Goal: Information Seeking & Learning: Learn about a topic

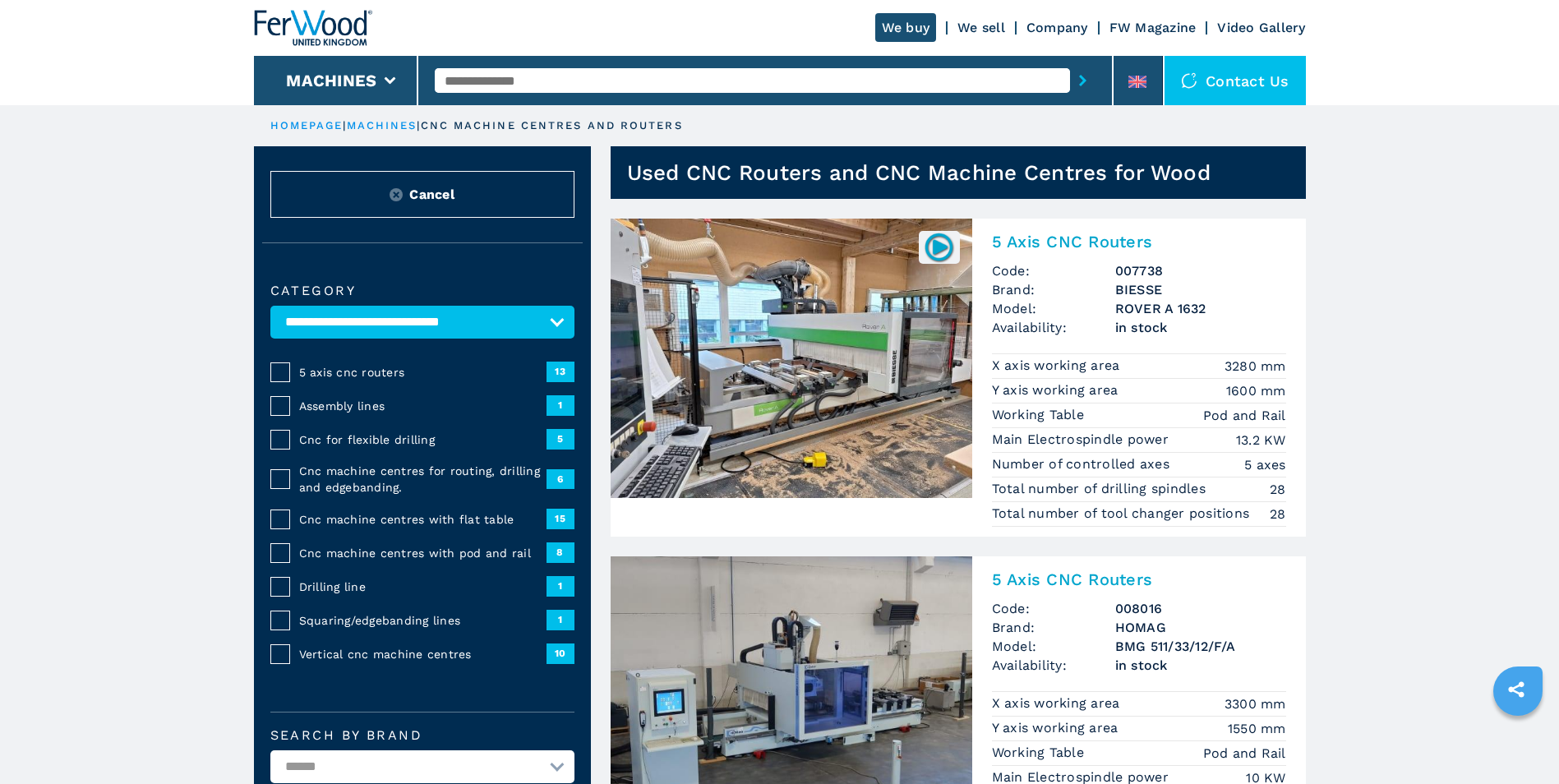
click at [534, 70] on input "text" at bounding box center [753, 81] width 635 height 25
click at [528, 75] on input "text" at bounding box center [753, 81] width 635 height 25
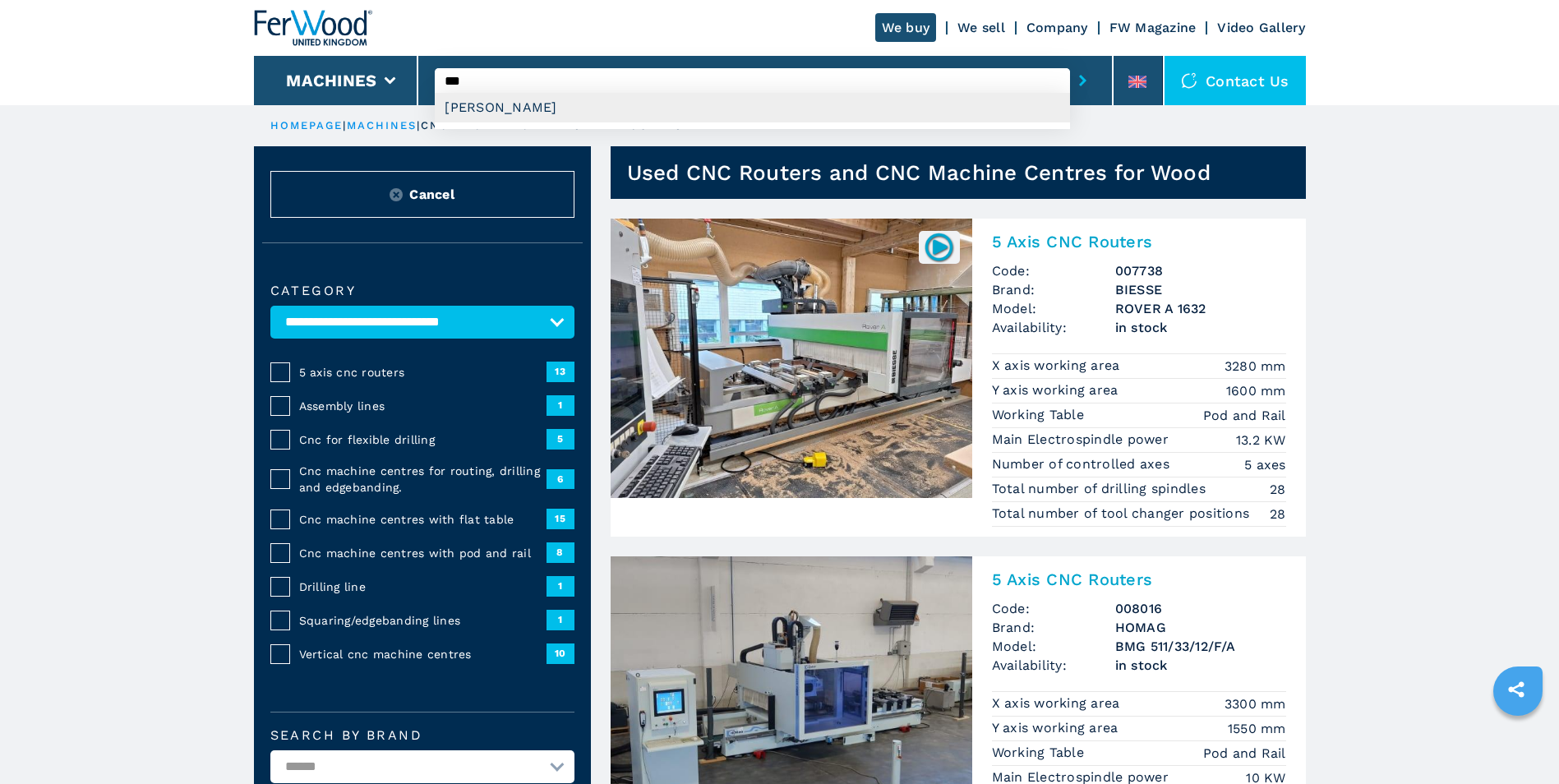
click at [477, 109] on div "[PERSON_NAME]" at bounding box center [753, 107] width 635 height 30
type input "**********"
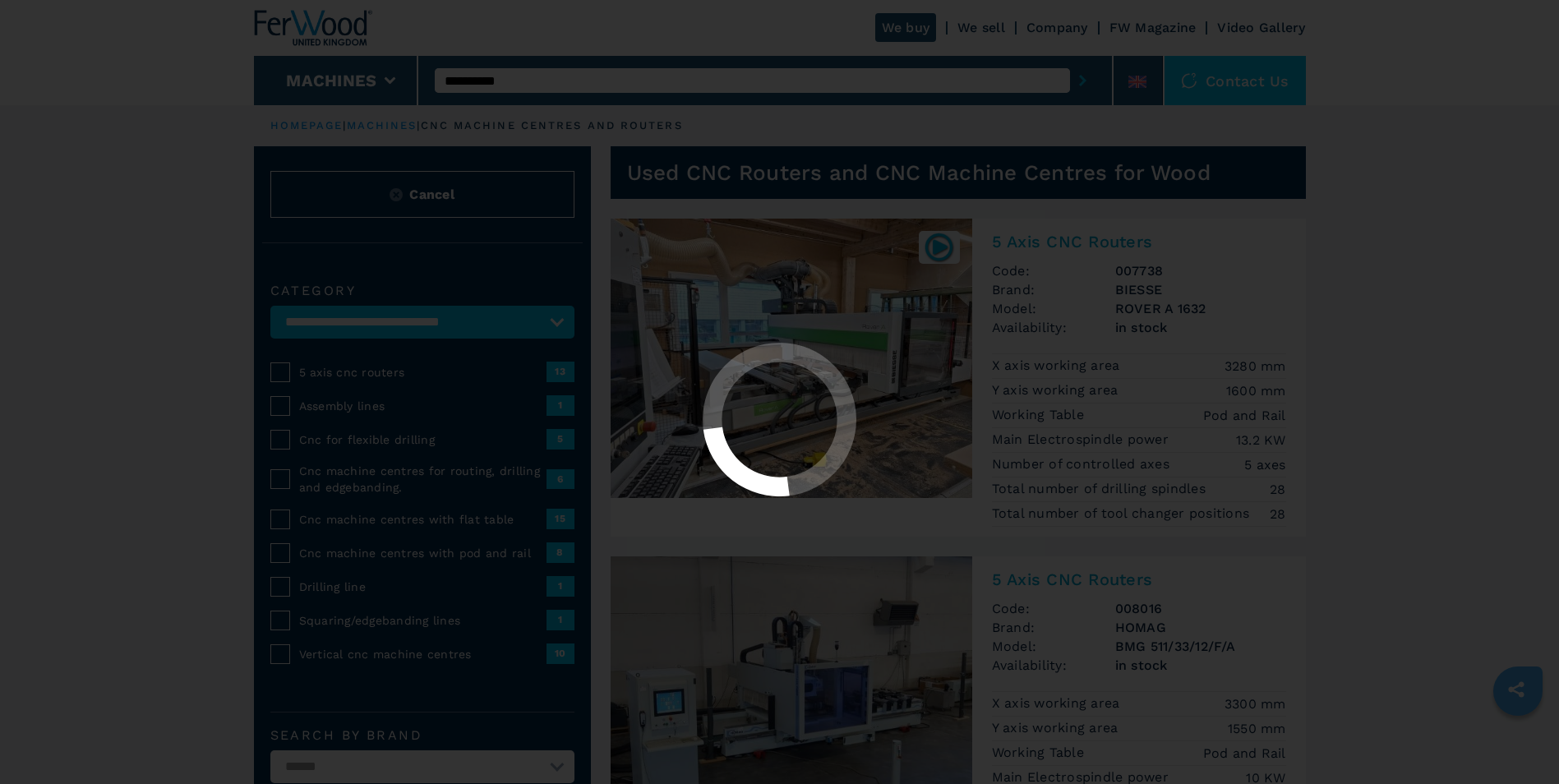
select select "**********"
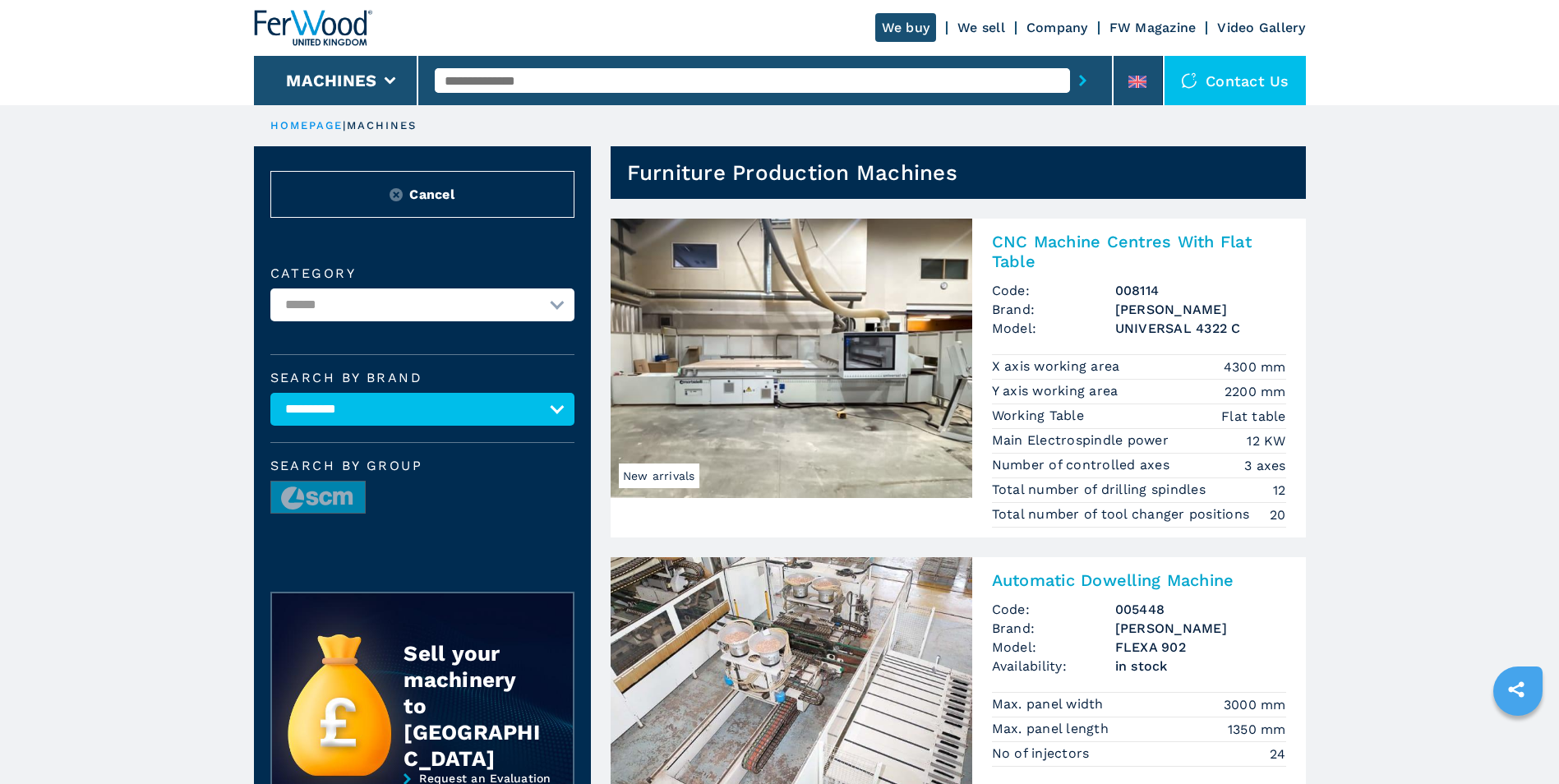
click at [758, 416] on img at bounding box center [791, 358] width 362 height 279
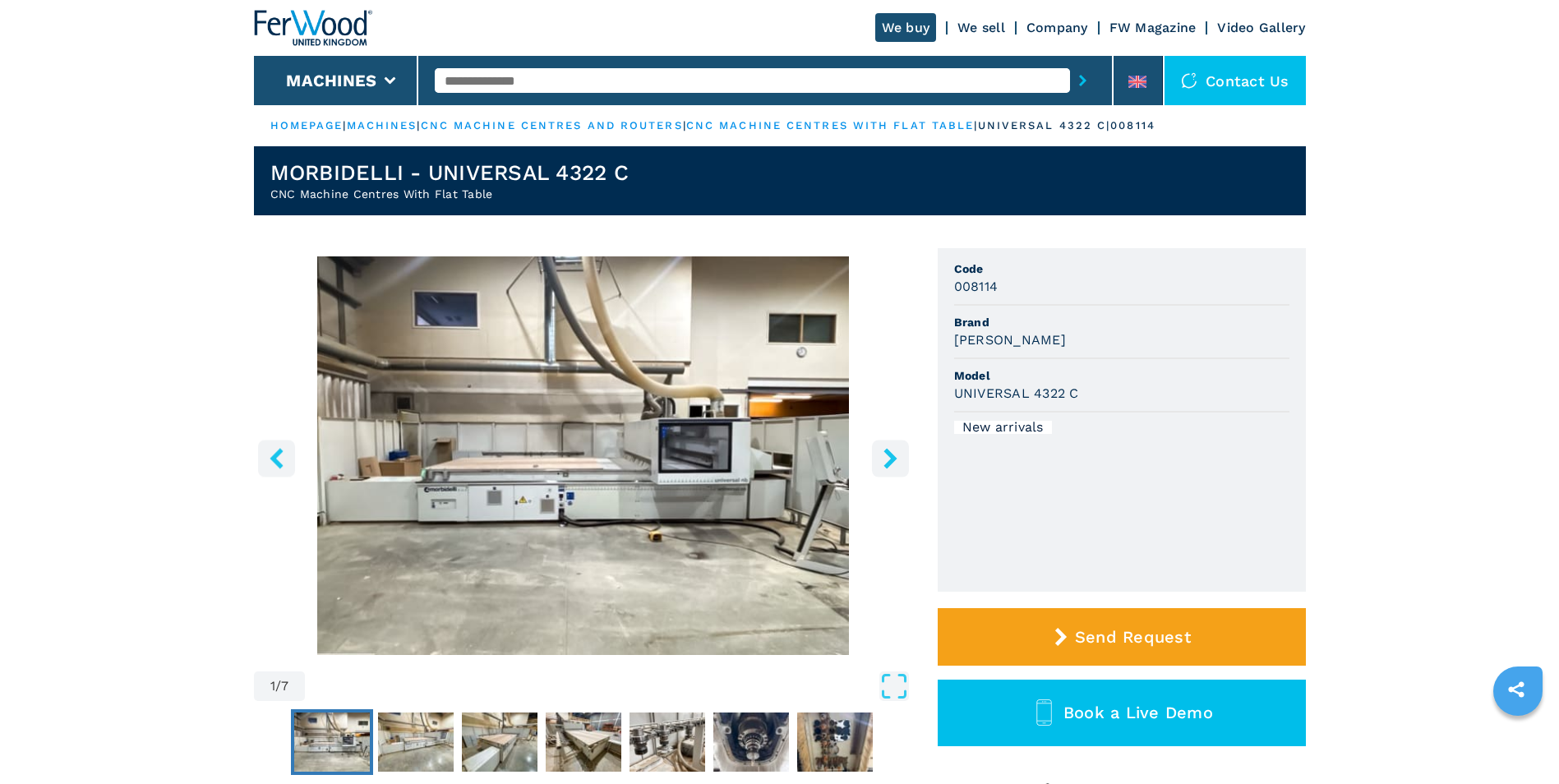
click at [788, 468] on img "Go to Slide 1" at bounding box center [583, 455] width 659 height 398
click at [788, 468] on div "Go to Slide 1" at bounding box center [583, 455] width 659 height 398
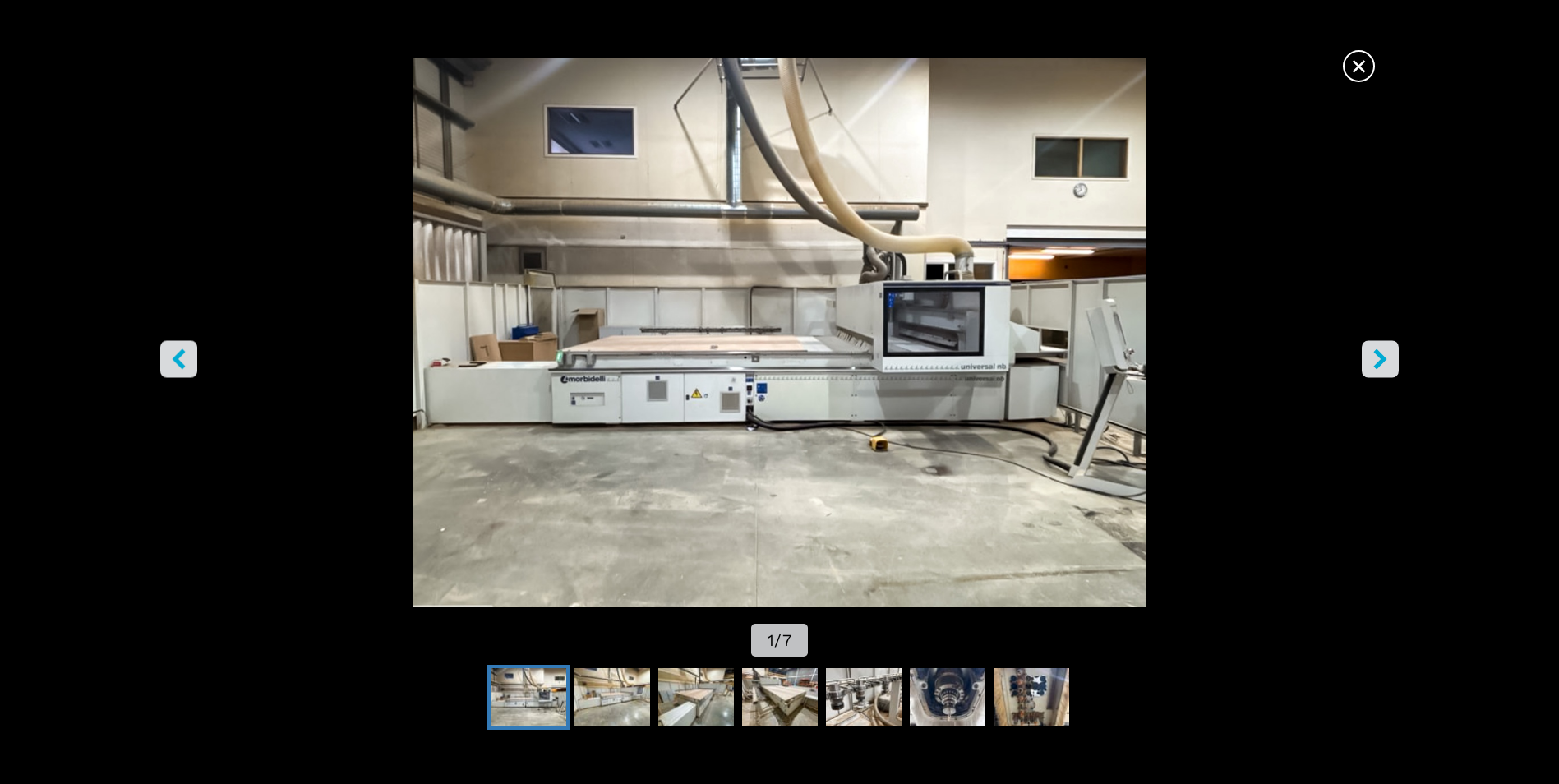
click at [1377, 359] on icon "right-button" at bounding box center [1379, 359] width 20 height 20
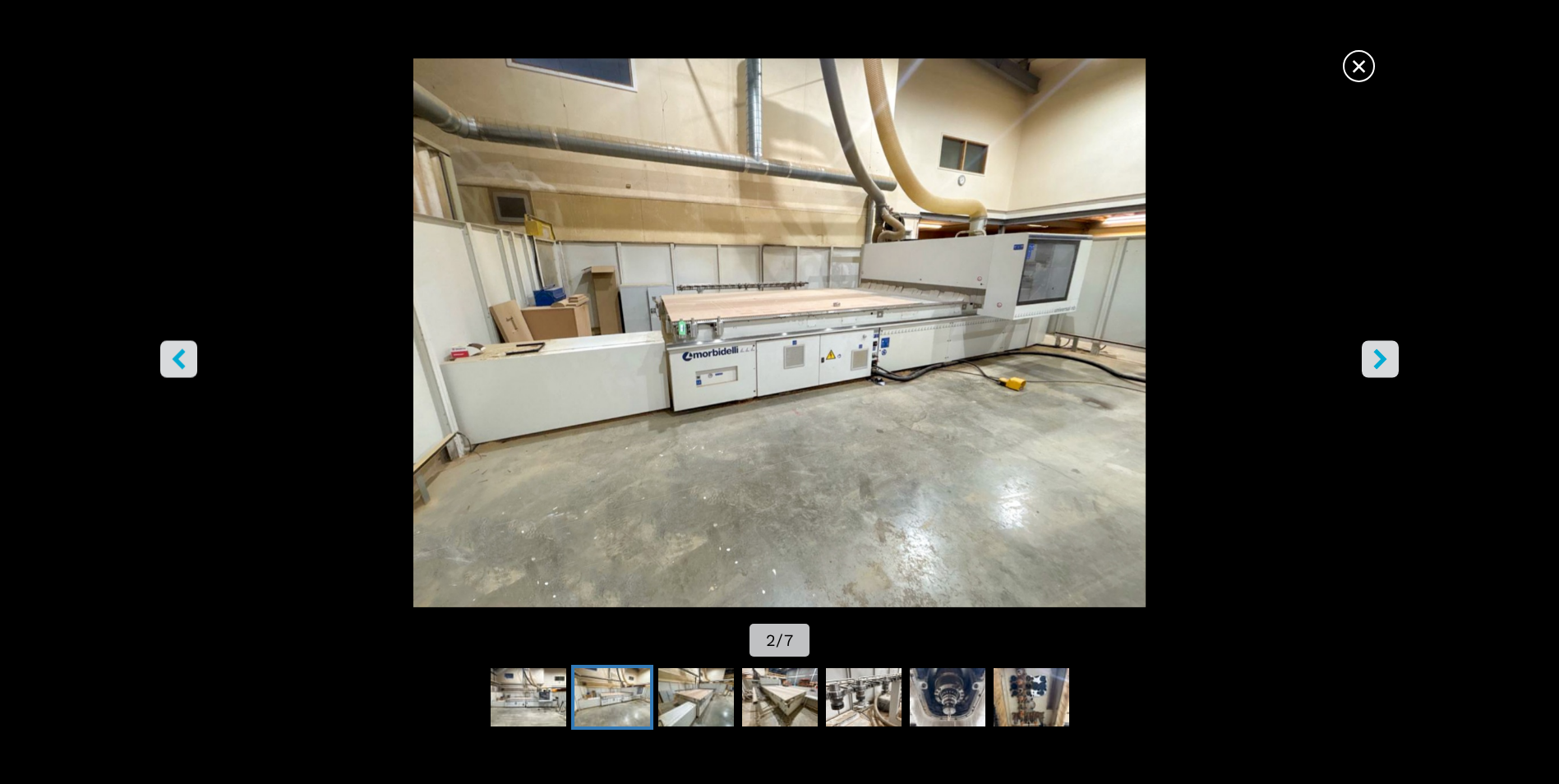
click at [1377, 359] on icon "right-button" at bounding box center [1379, 359] width 20 height 20
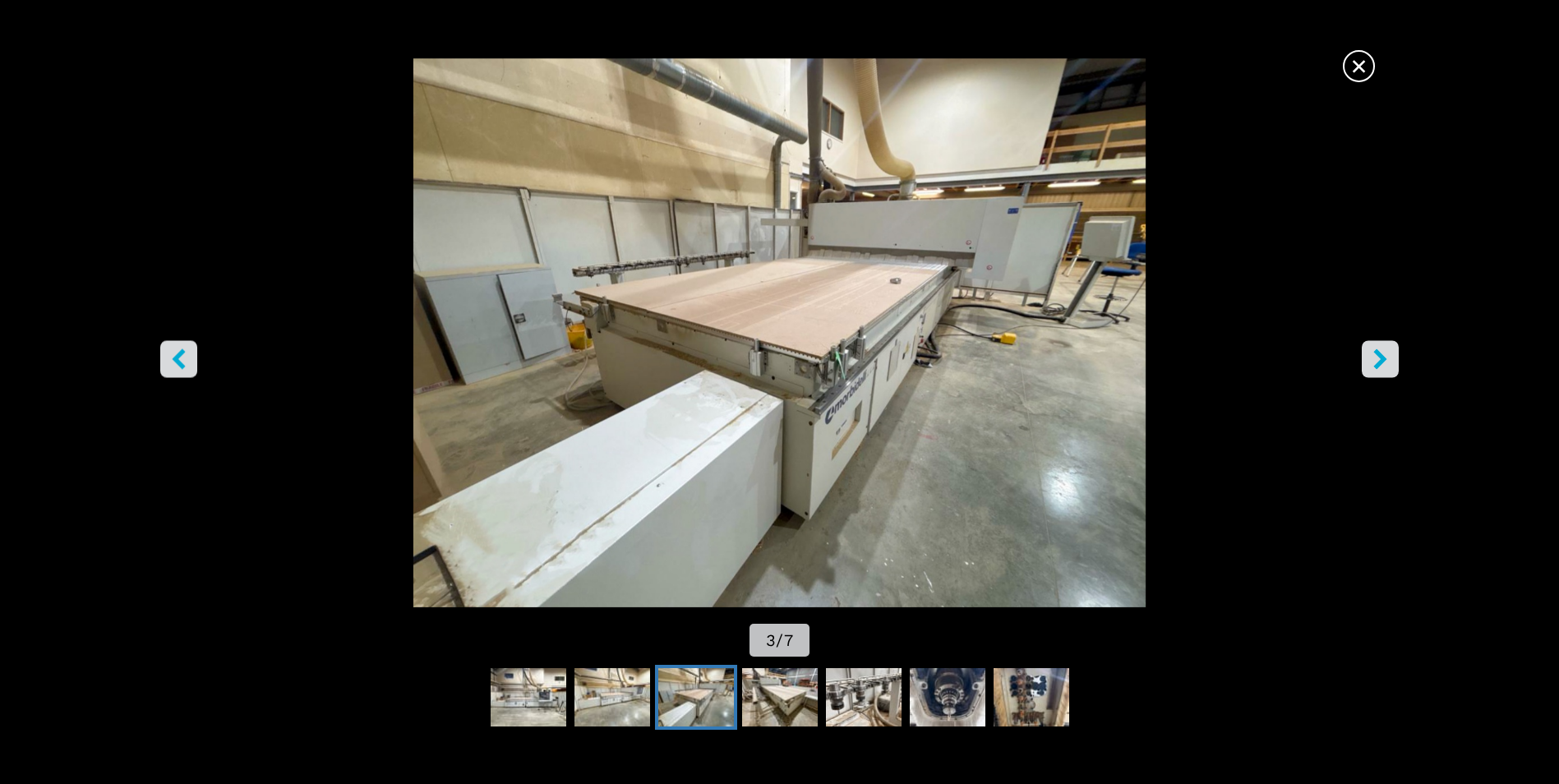
click at [1377, 359] on icon "right-button" at bounding box center [1379, 359] width 20 height 20
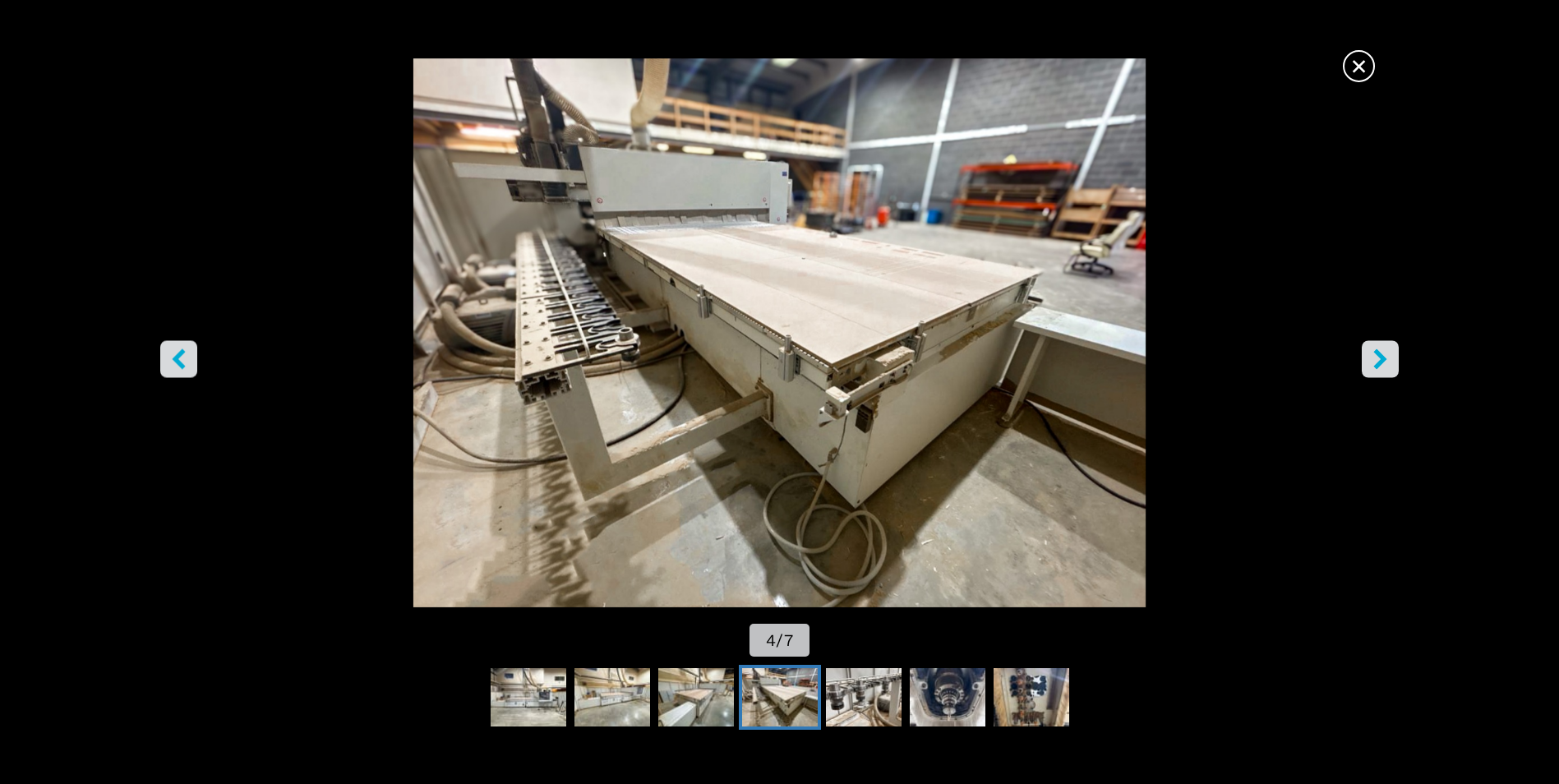
click at [1377, 359] on icon "right-button" at bounding box center [1379, 359] width 20 height 20
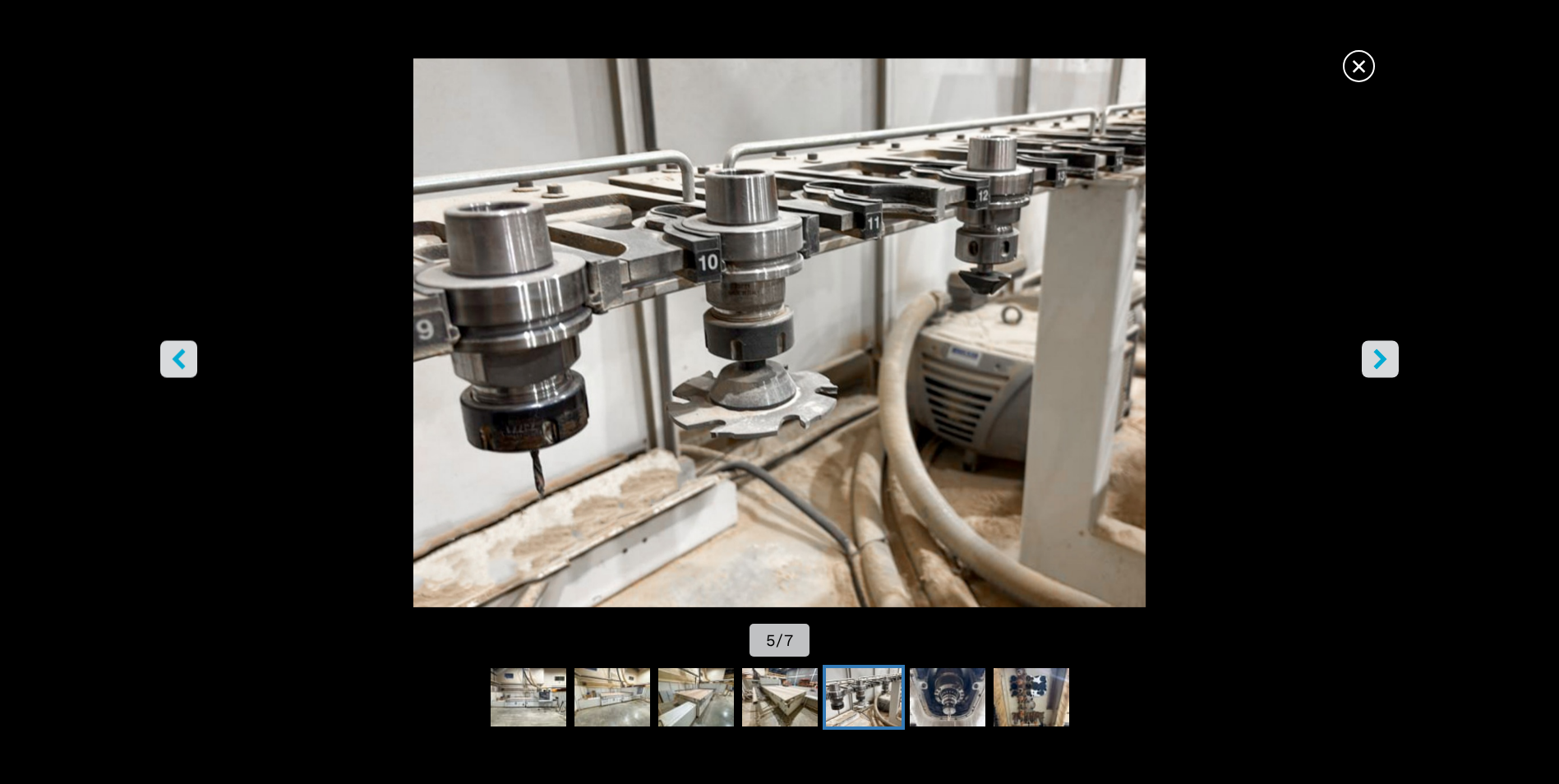
click at [1377, 359] on icon "right-button" at bounding box center [1379, 359] width 20 height 20
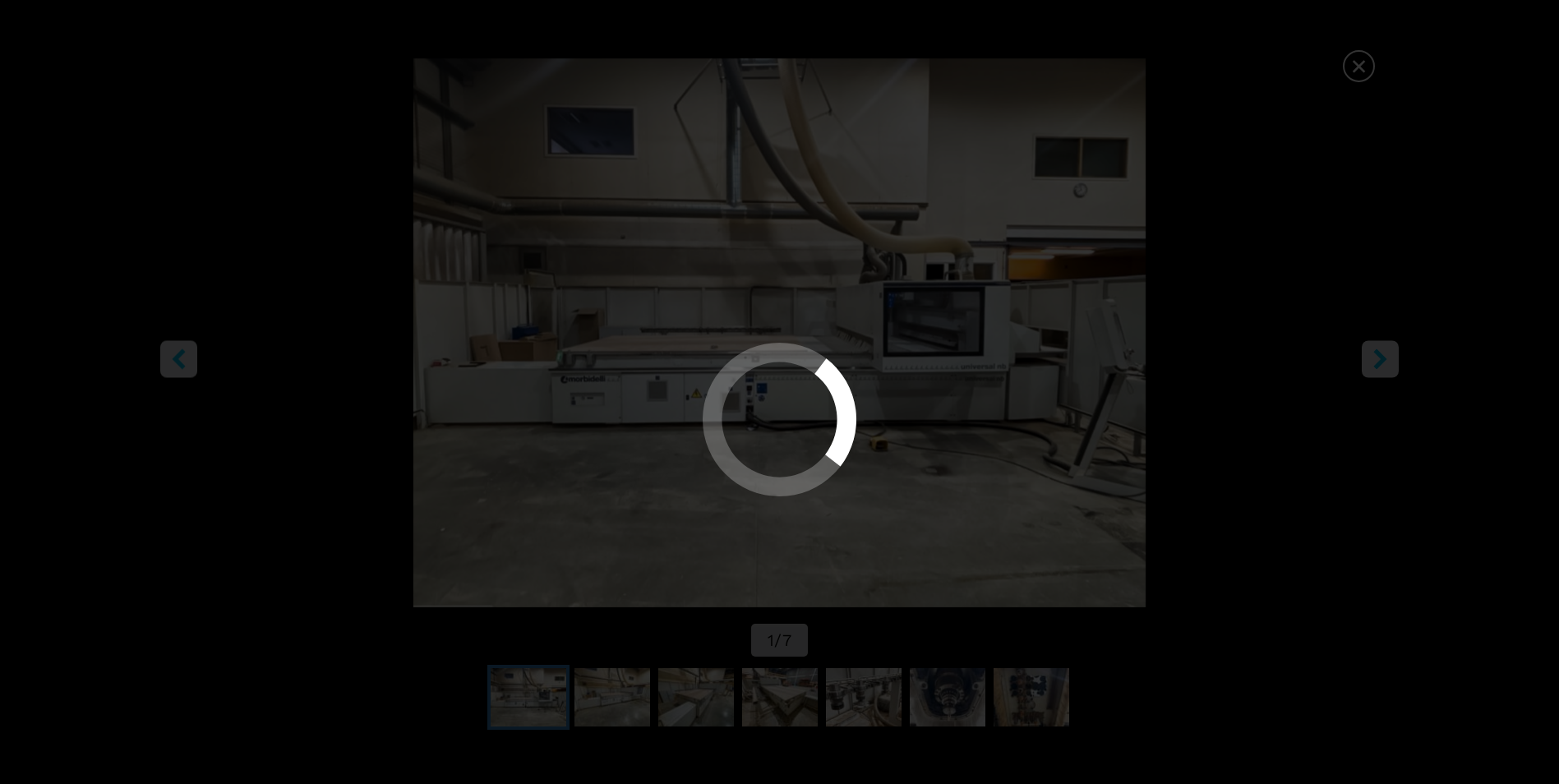
select select "**********"
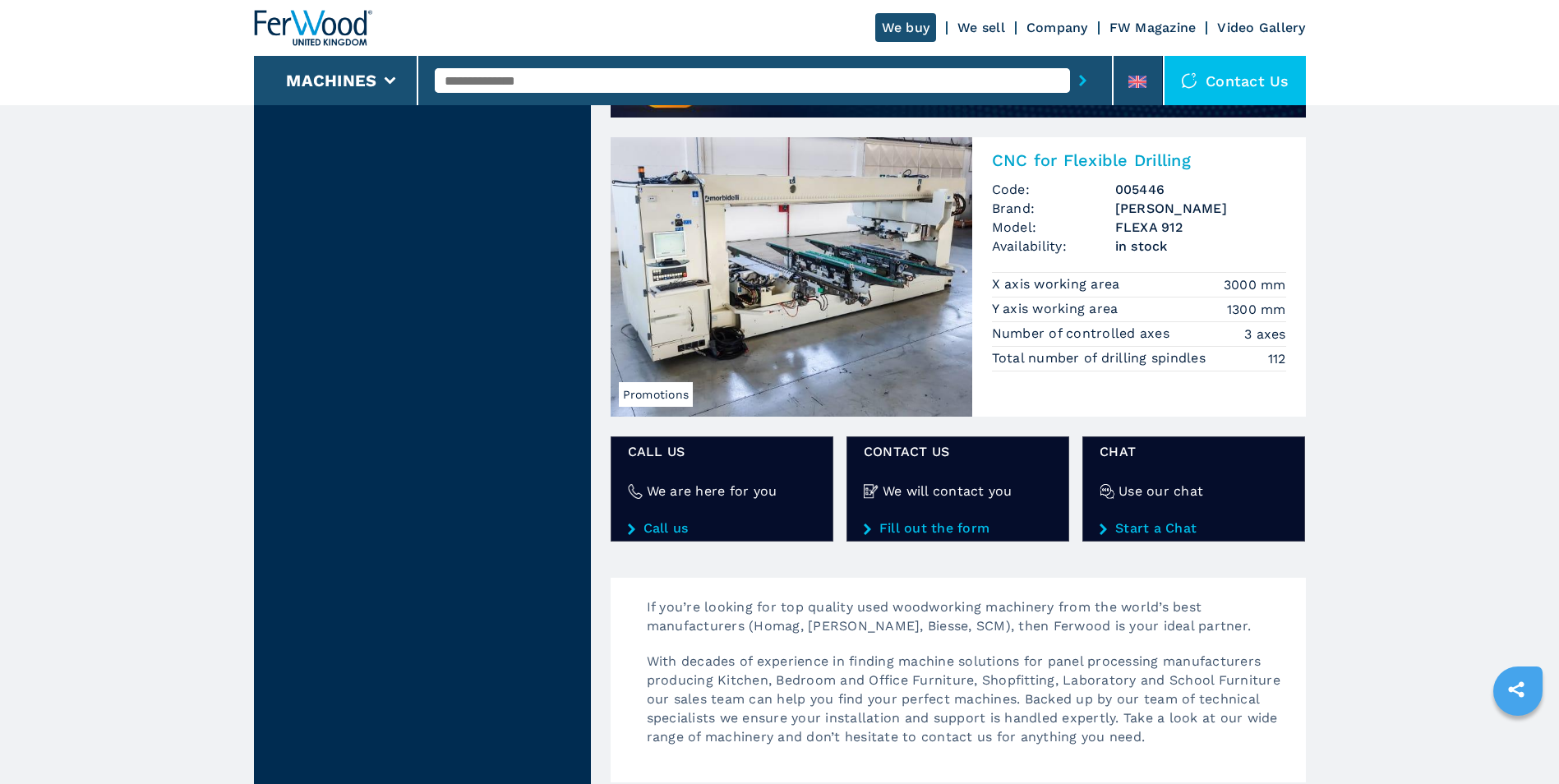
scroll to position [1643, 0]
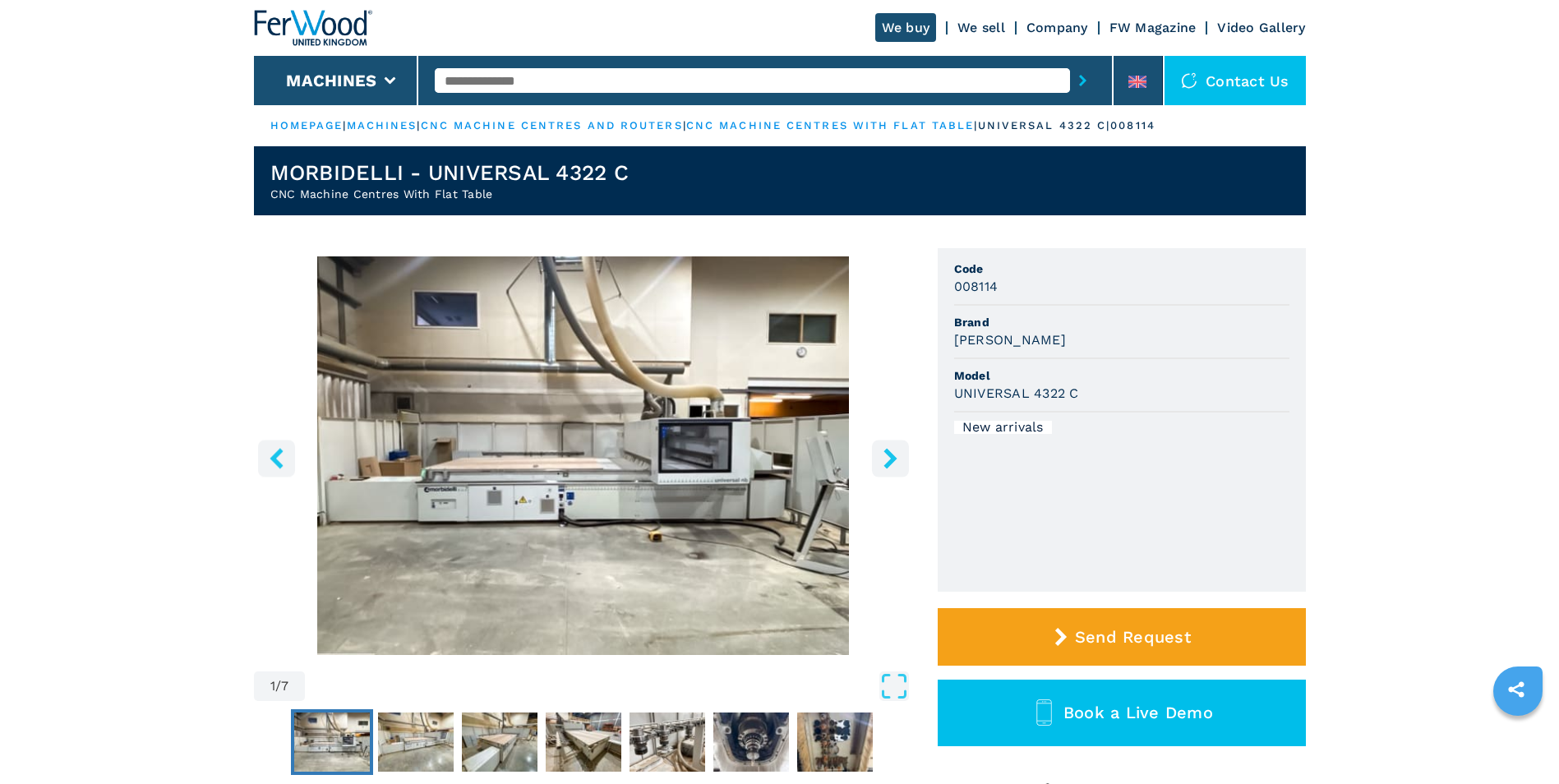
click at [573, 446] on img "Go to Slide 1" at bounding box center [583, 455] width 659 height 398
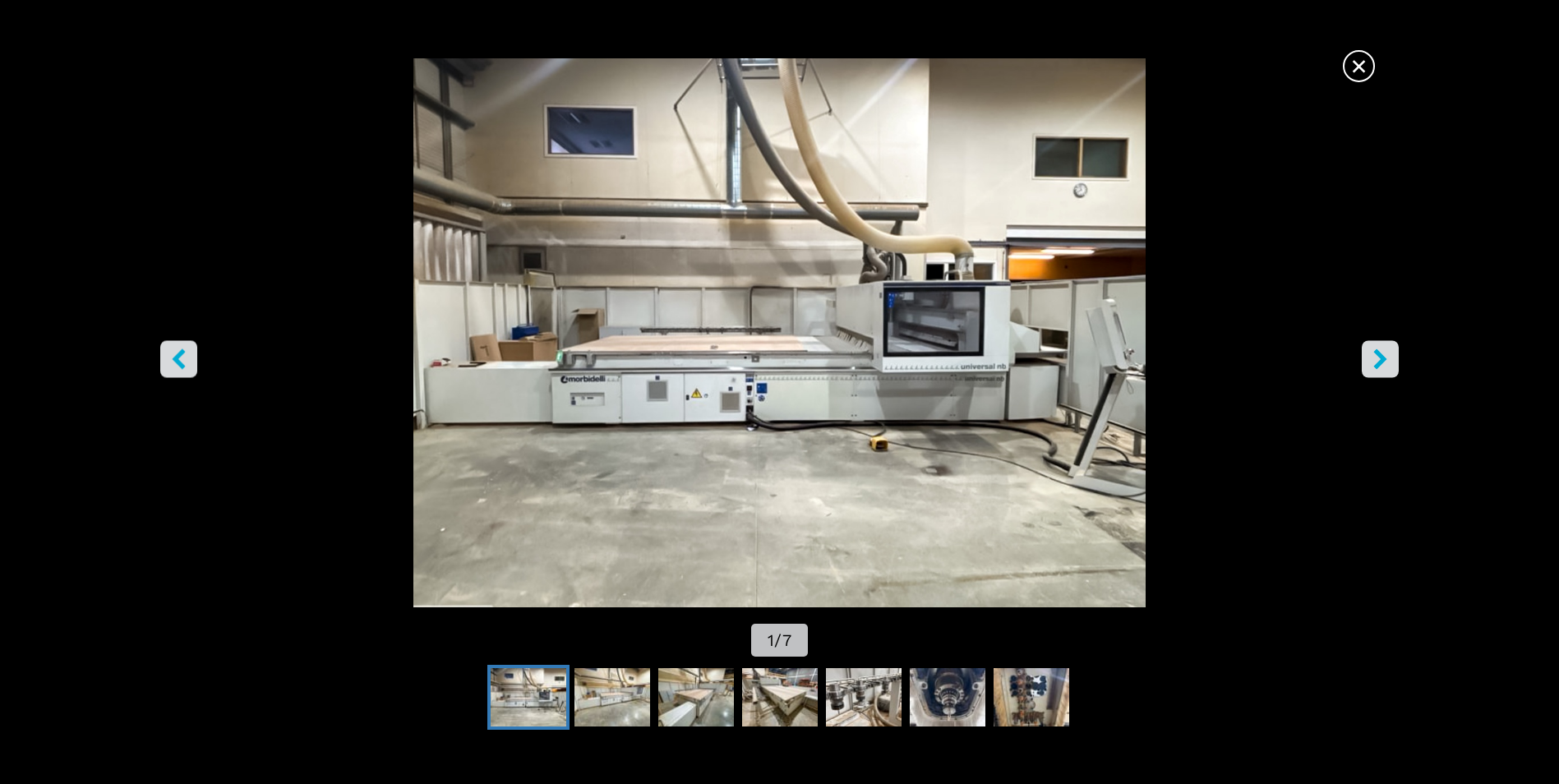
click at [573, 446] on div "Go to Slide 1" at bounding box center [780, 333] width 1559 height 548
click at [1371, 357] on icon "right-button" at bounding box center [1379, 359] width 20 height 20
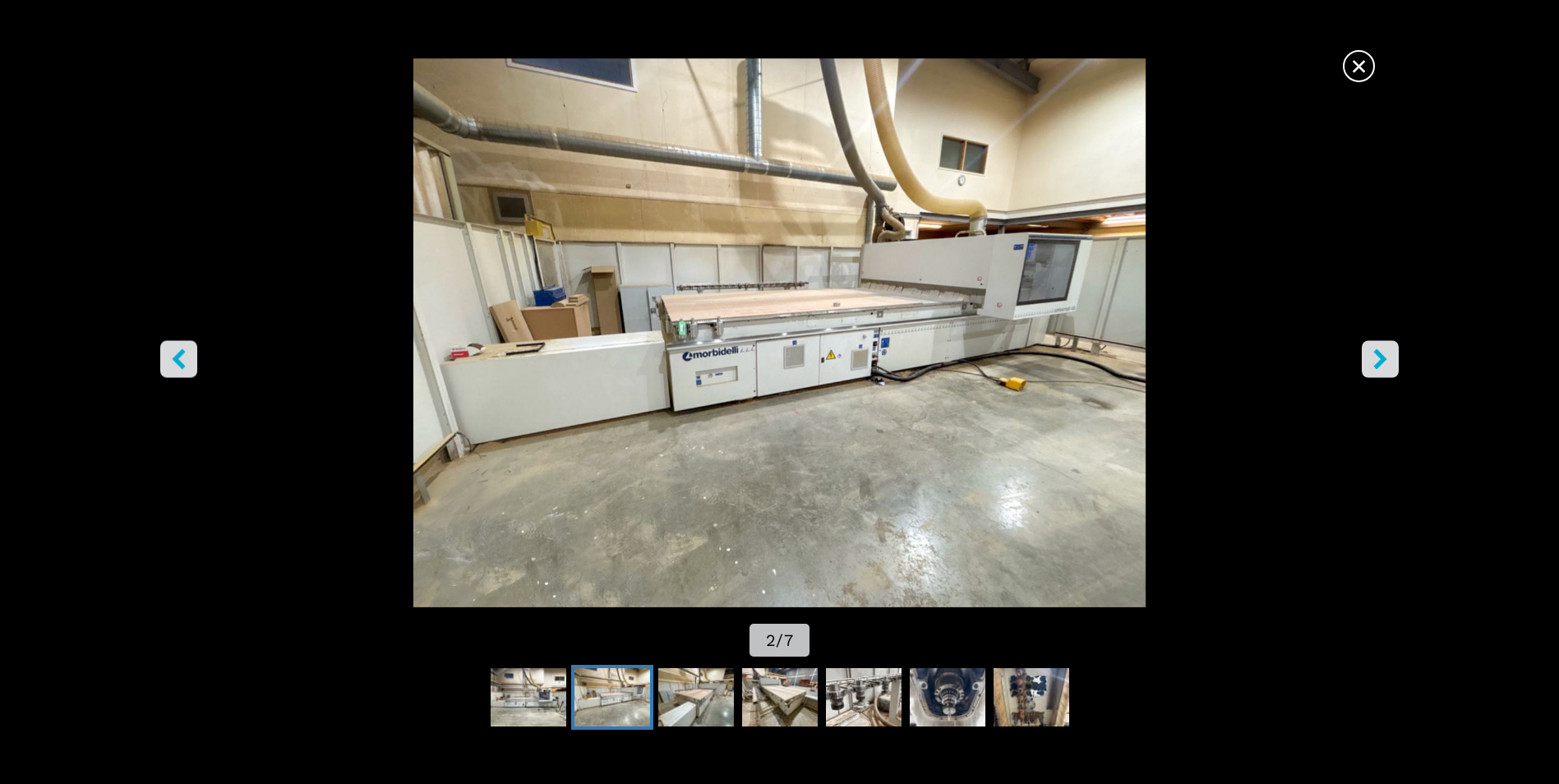
drag, startPoint x: 1361, startPoint y: 63, endPoint x: 1353, endPoint y: 66, distance: 8.5
click at [1359, 64] on span "×" at bounding box center [1359, 63] width 29 height 29
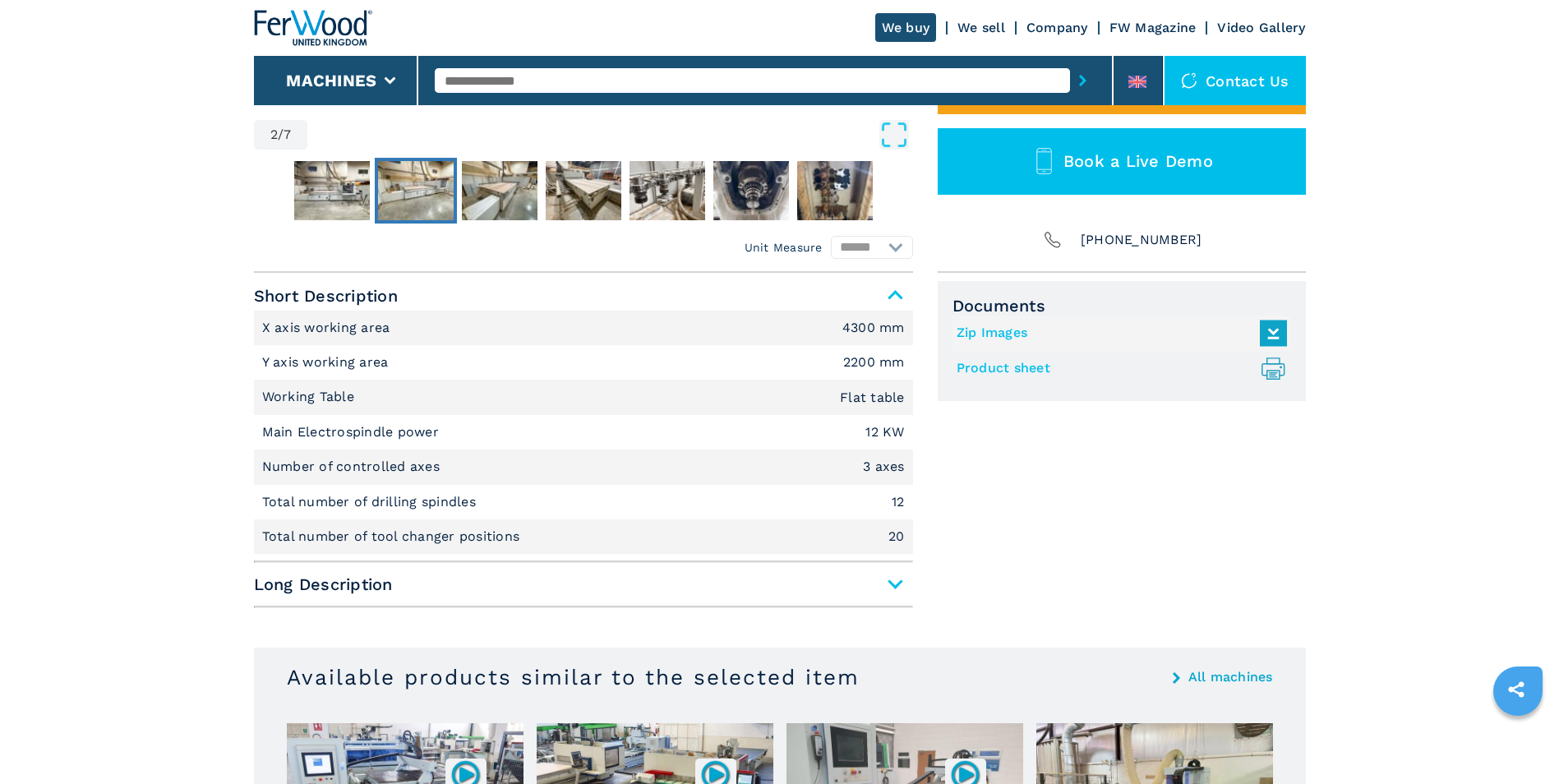
scroll to position [575, 0]
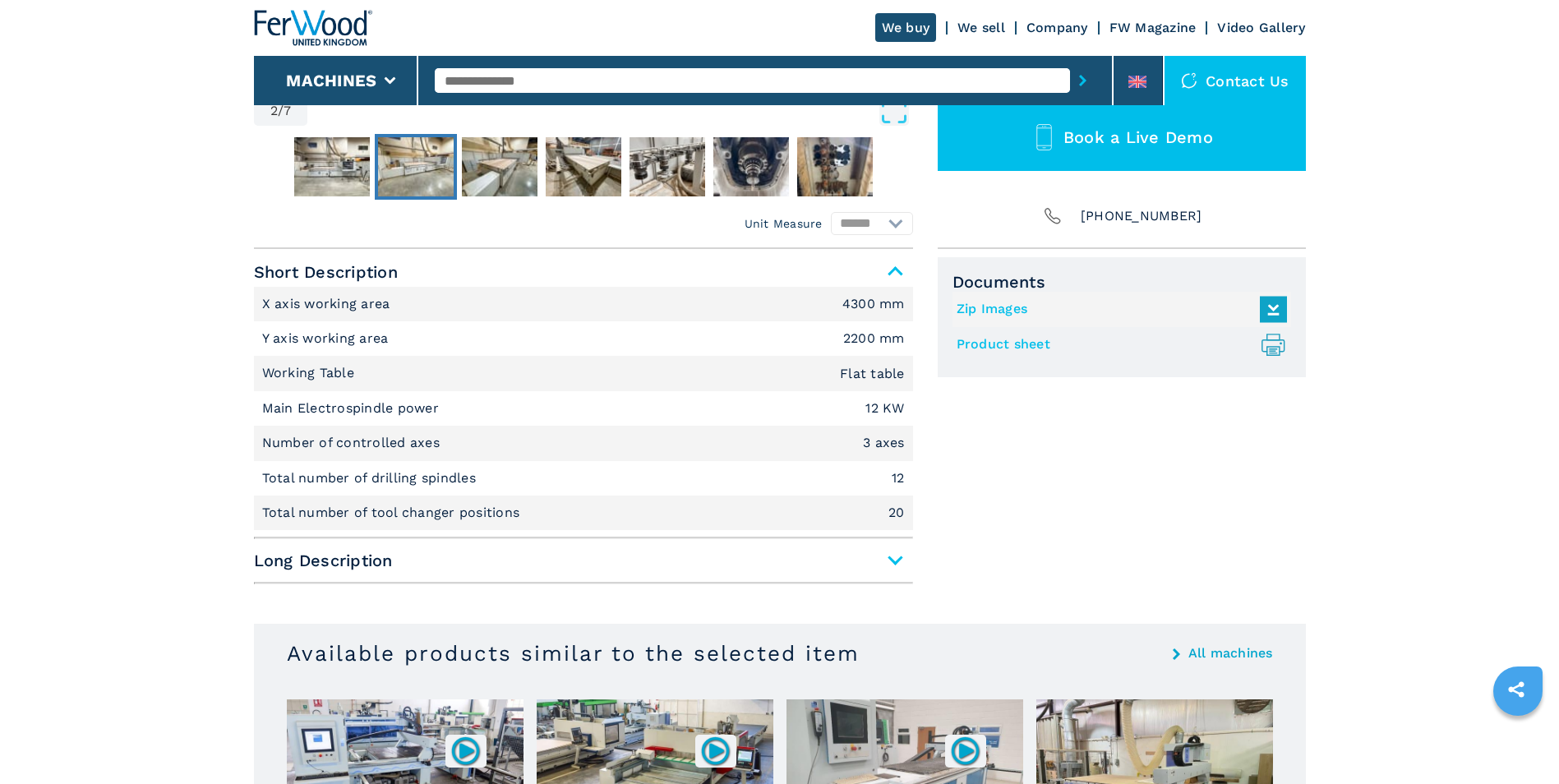
click at [897, 561] on span "Long Description" at bounding box center [583, 560] width 659 height 30
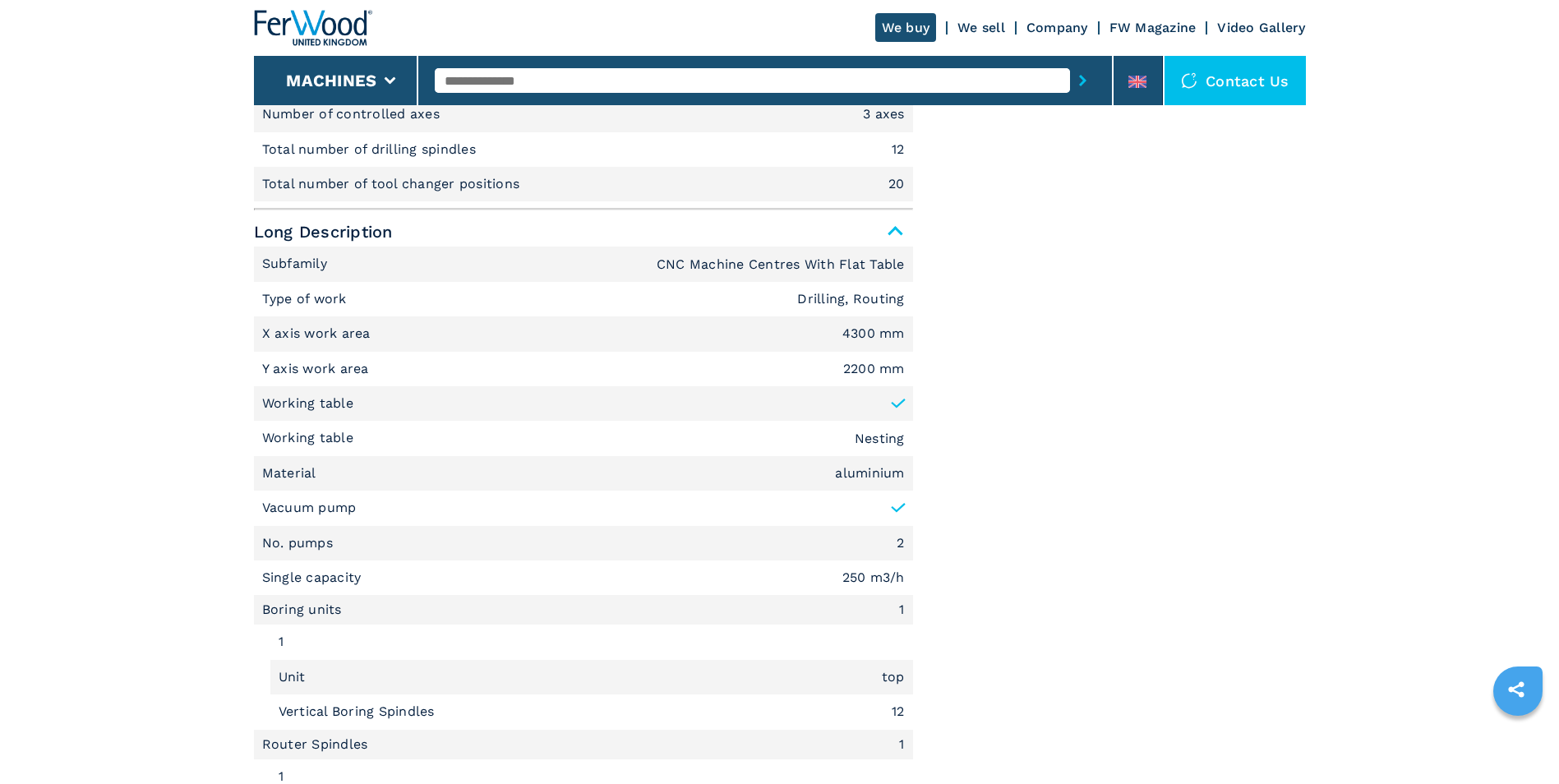
scroll to position [411, 0]
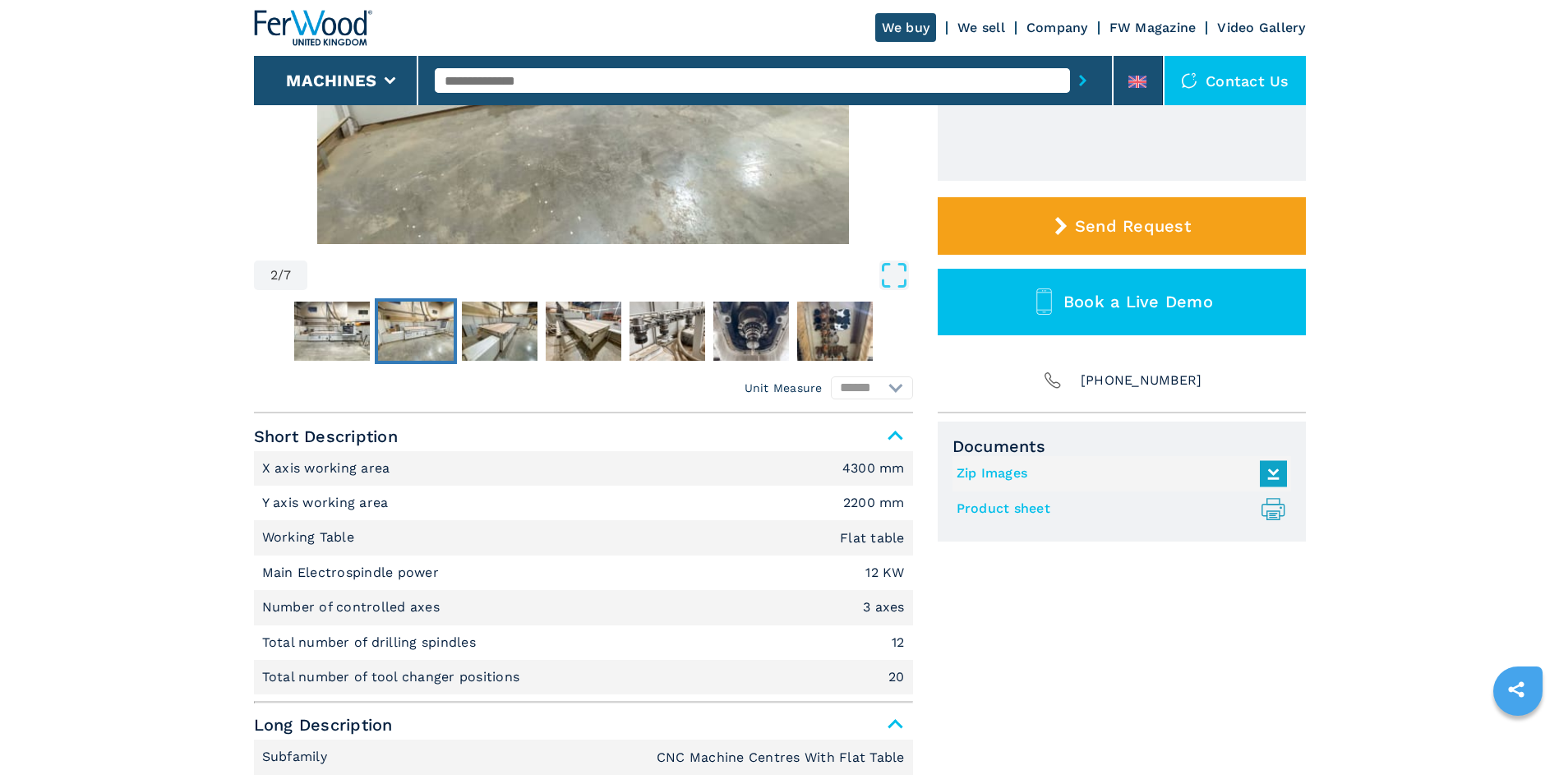
click at [1037, 509] on link "Product sheet .prefix__st0{stroke-linecap:round;stroke-linejoin:round}.prefix__…" at bounding box center [1117, 509] width 322 height 27
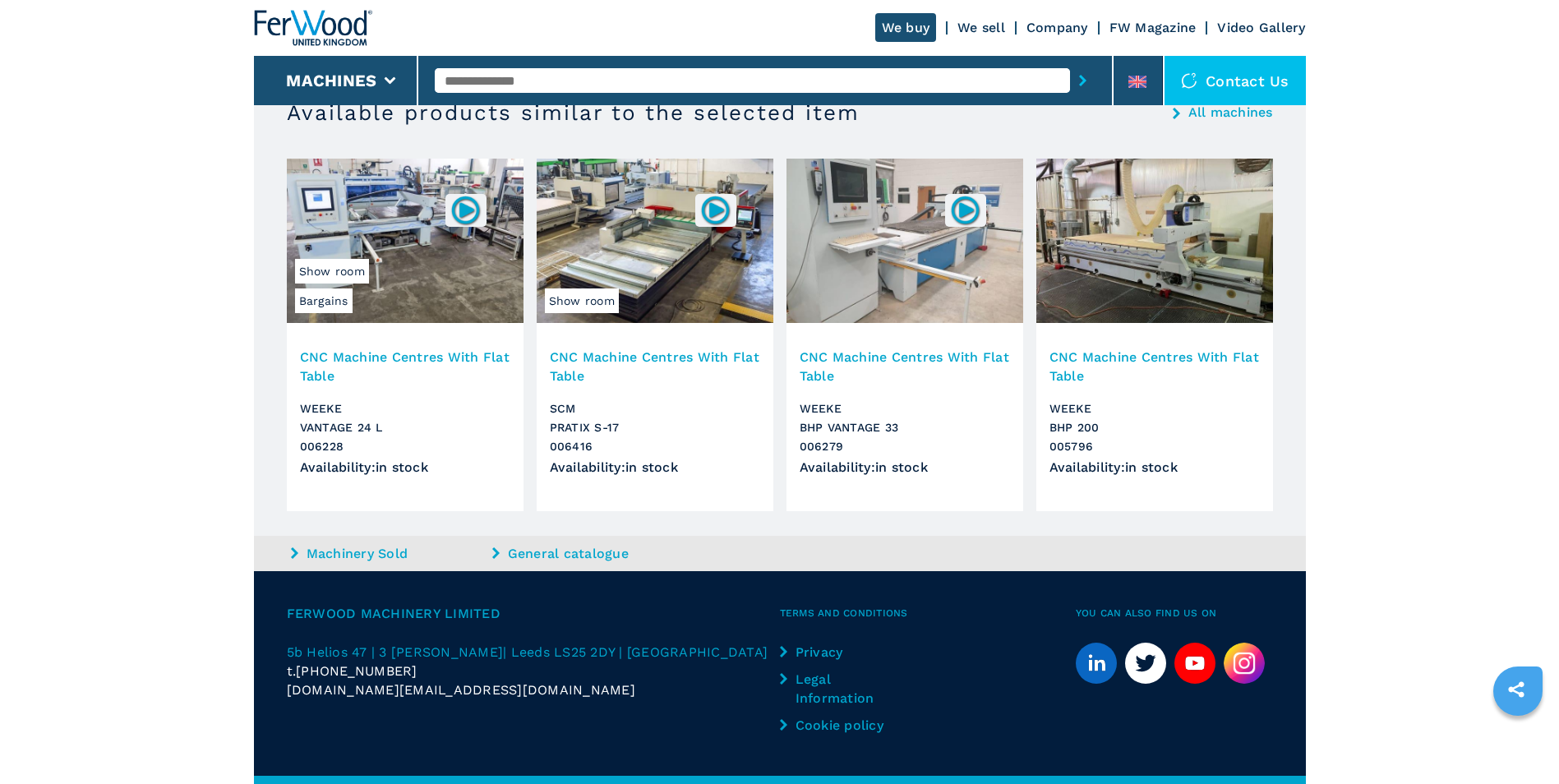
scroll to position [2189, 0]
